Goal: Task Accomplishment & Management: Use online tool/utility

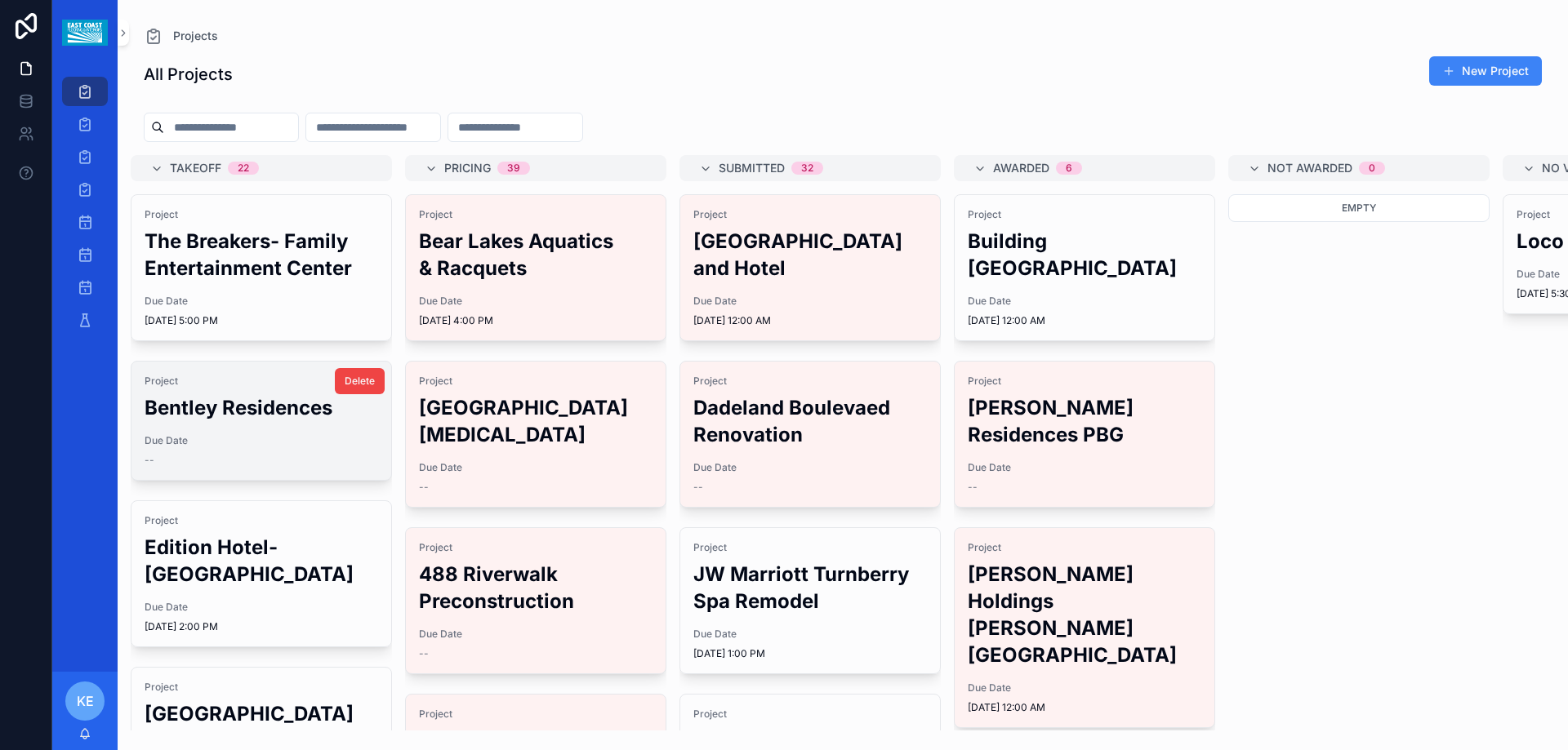
scroll to position [82, 0]
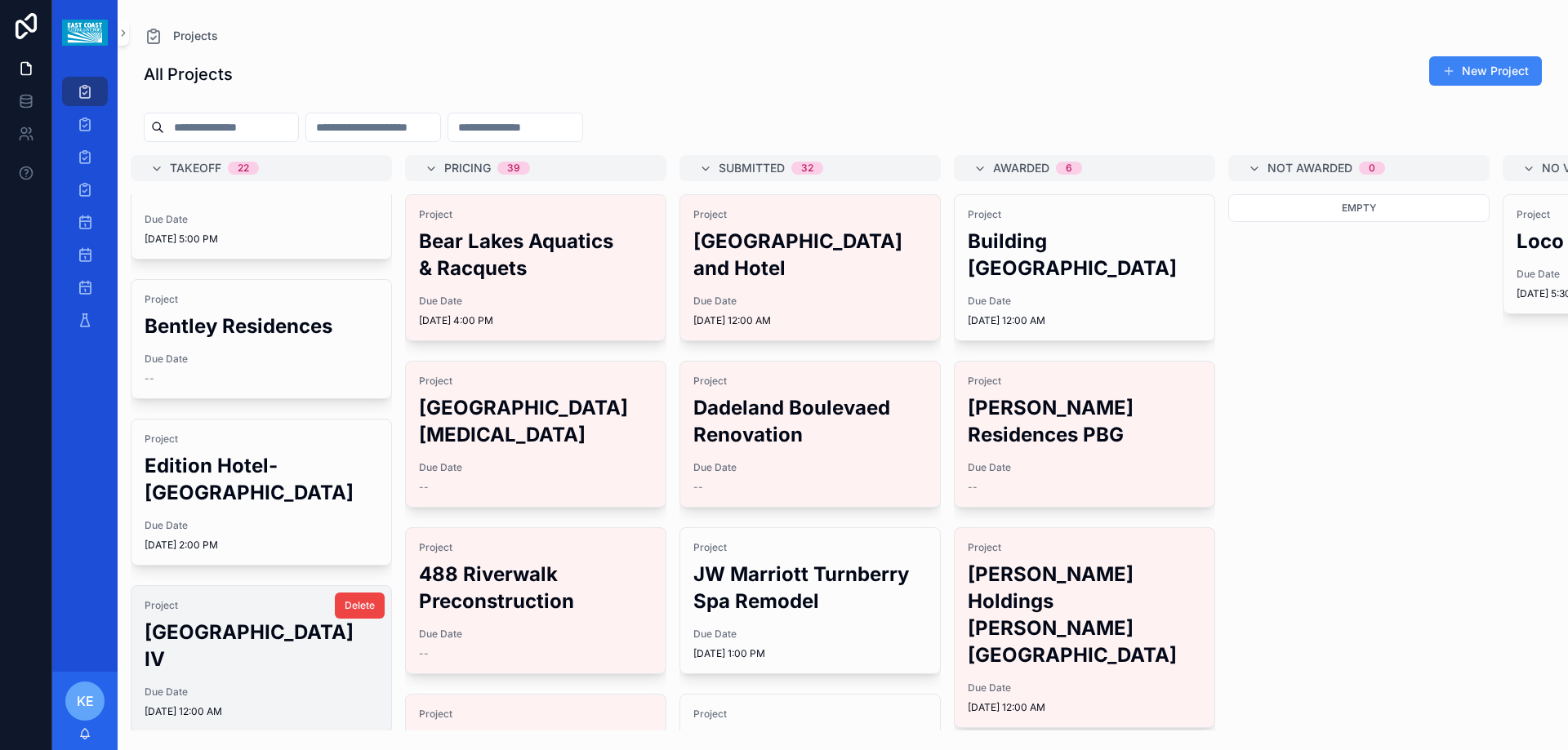
click at [243, 619] on h2 "[GEOGRAPHIC_DATA] IV" at bounding box center [261, 646] width 233 height 54
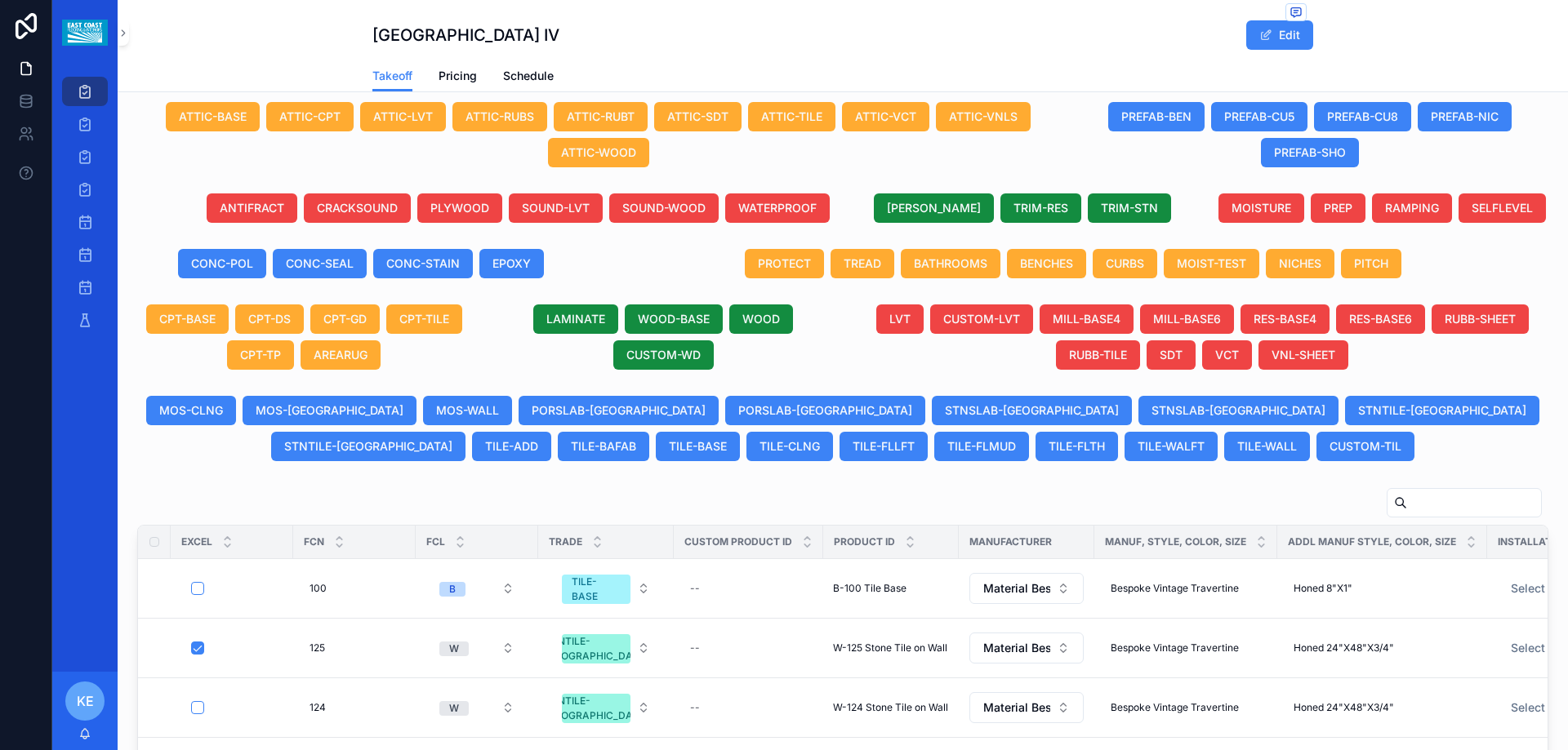
scroll to position [572, 0]
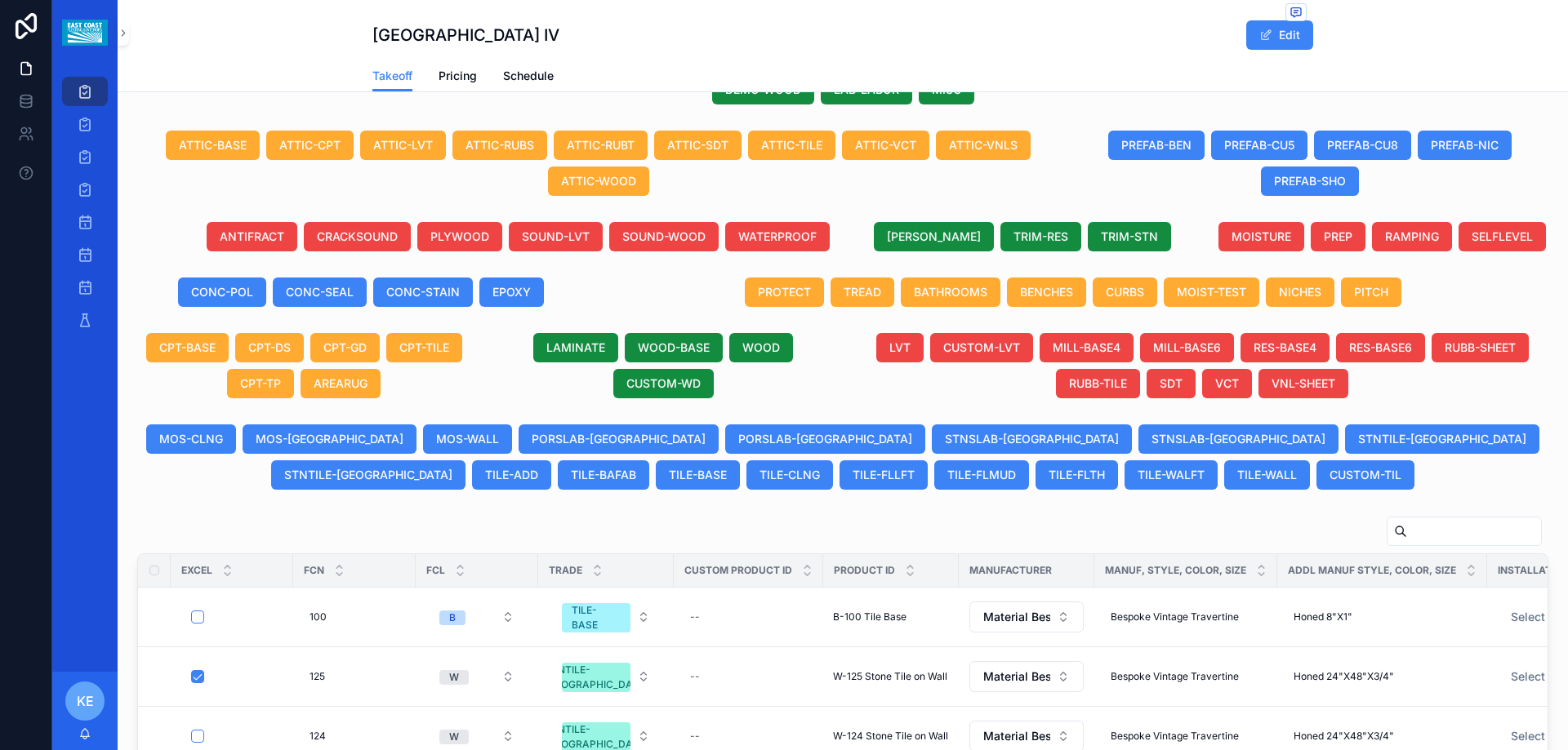
drag, startPoint x: 934, startPoint y: 234, endPoint x: 935, endPoint y: 260, distance: 26.0
click at [935, 234] on span "[PERSON_NAME]" at bounding box center [934, 236] width 94 height 16
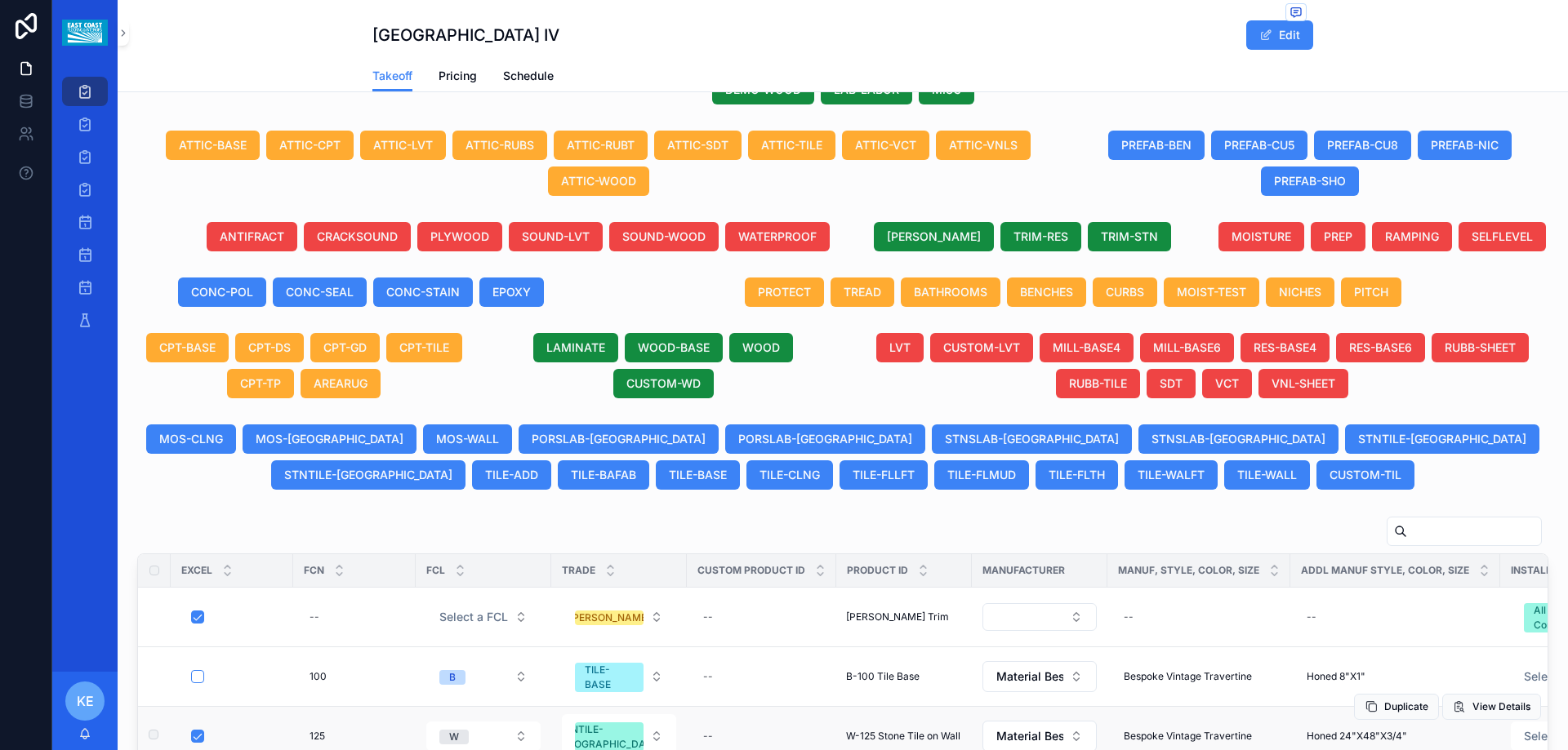
scroll to position [817, 0]
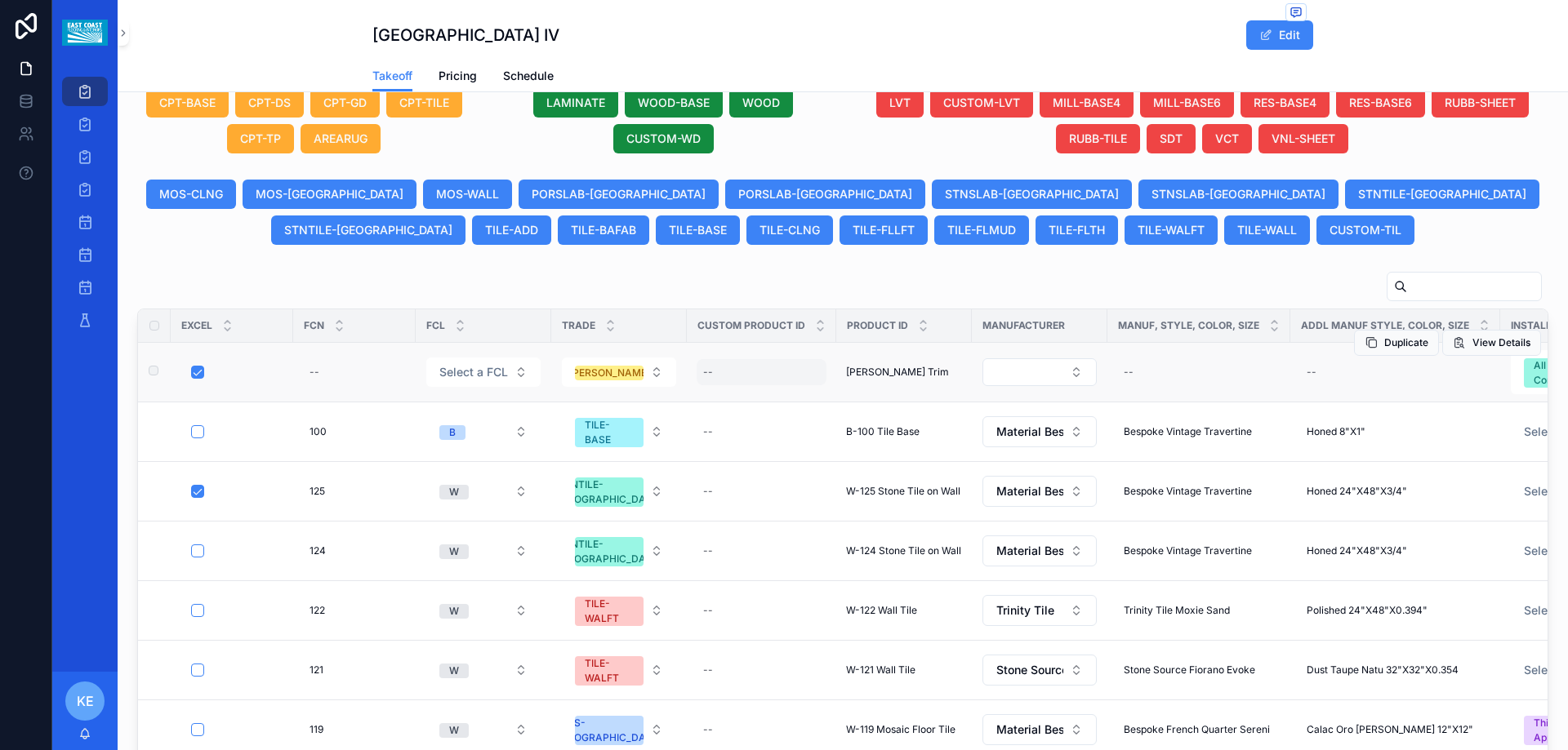
click at [724, 370] on div "--" at bounding box center [762, 372] width 130 height 26
click at [722, 374] on div "--" at bounding box center [762, 372] width 130 height 26
type input "**********"
click button "scrollable content" at bounding box center [902, 394] width 19 height 19
click at [1165, 377] on div "--" at bounding box center [1198, 372] width 163 height 26
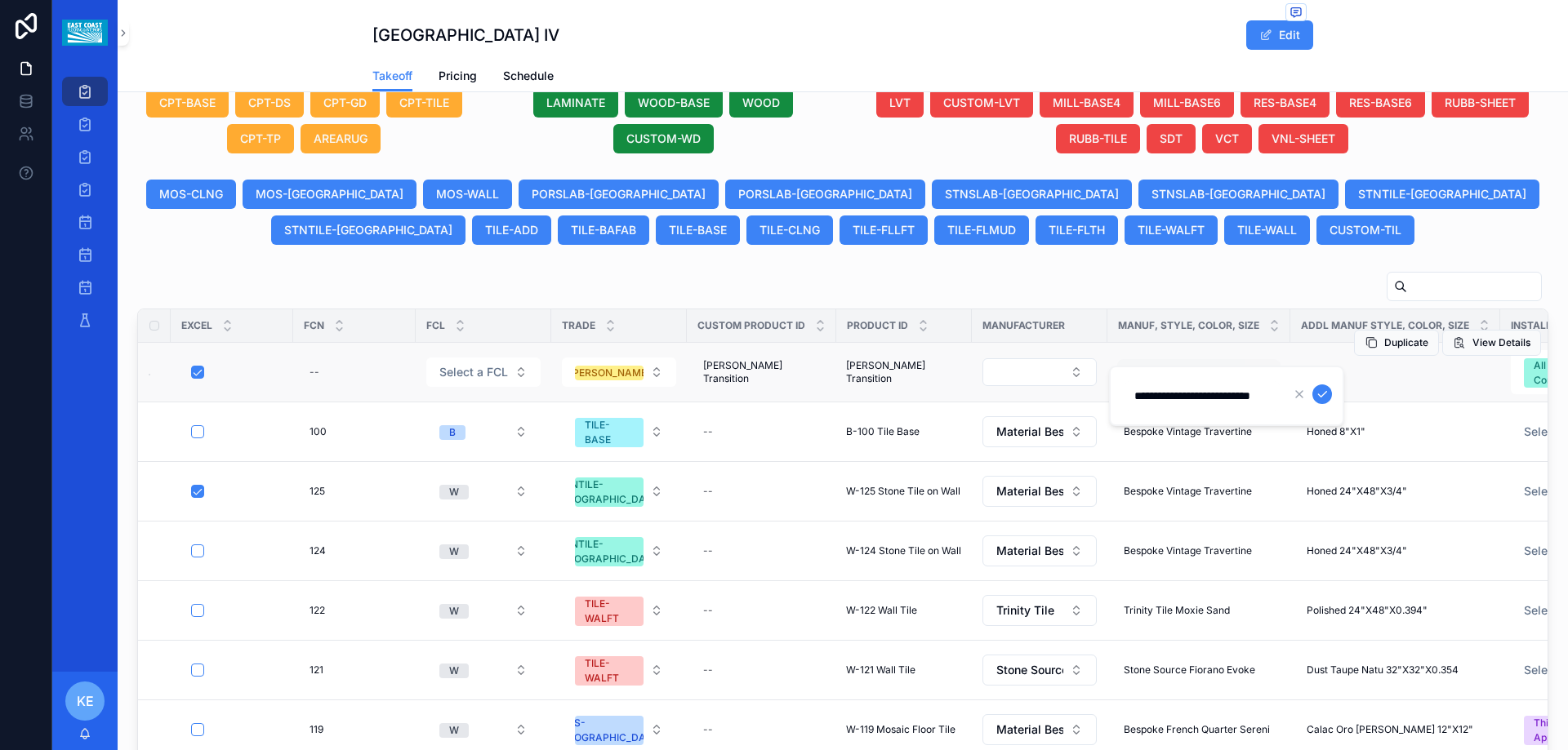
scroll to position [0, 19]
type input "**********"
click button "scrollable content" at bounding box center [1322, 394] width 19 height 19
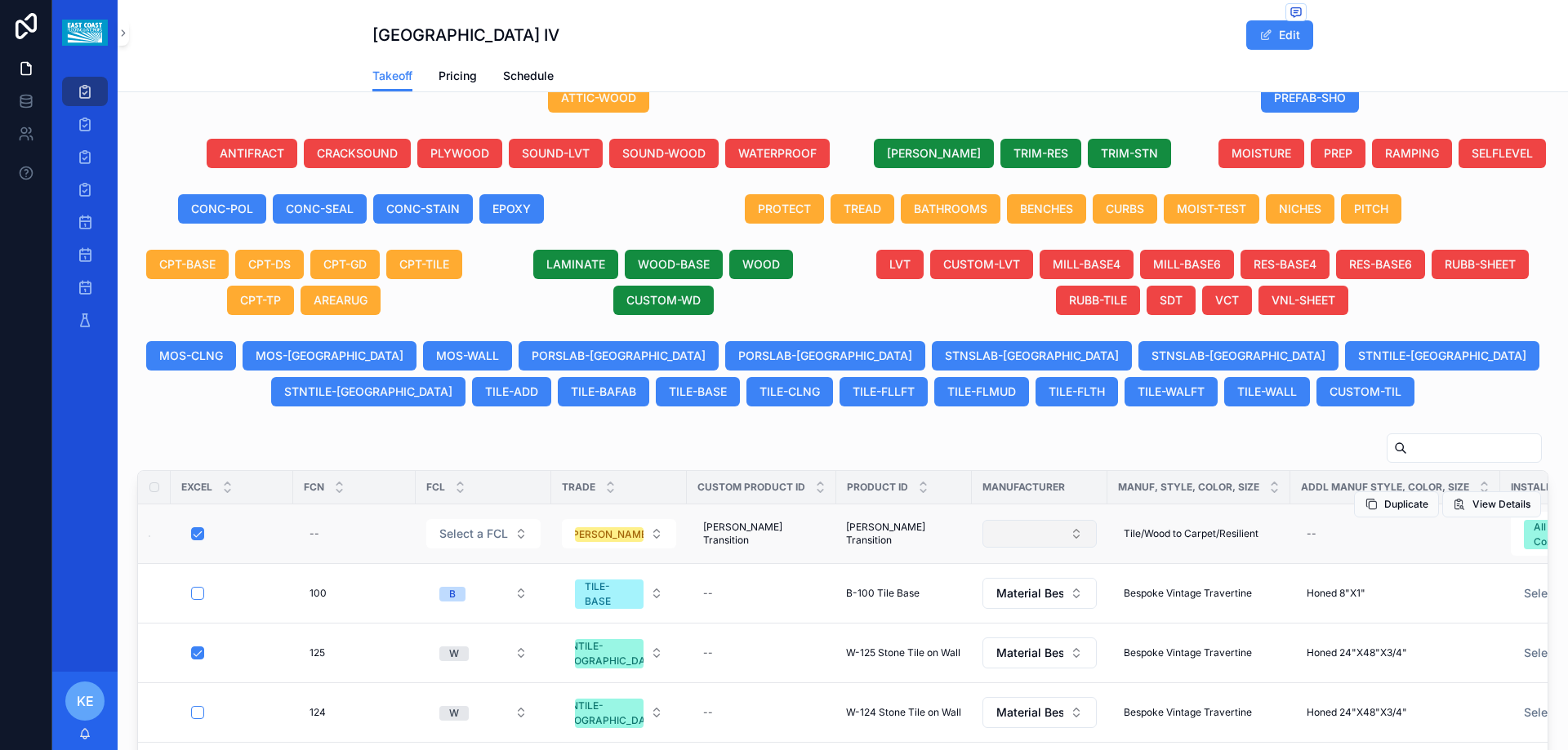
scroll to position [653, 0]
